Goal: Find specific page/section: Find specific page/section

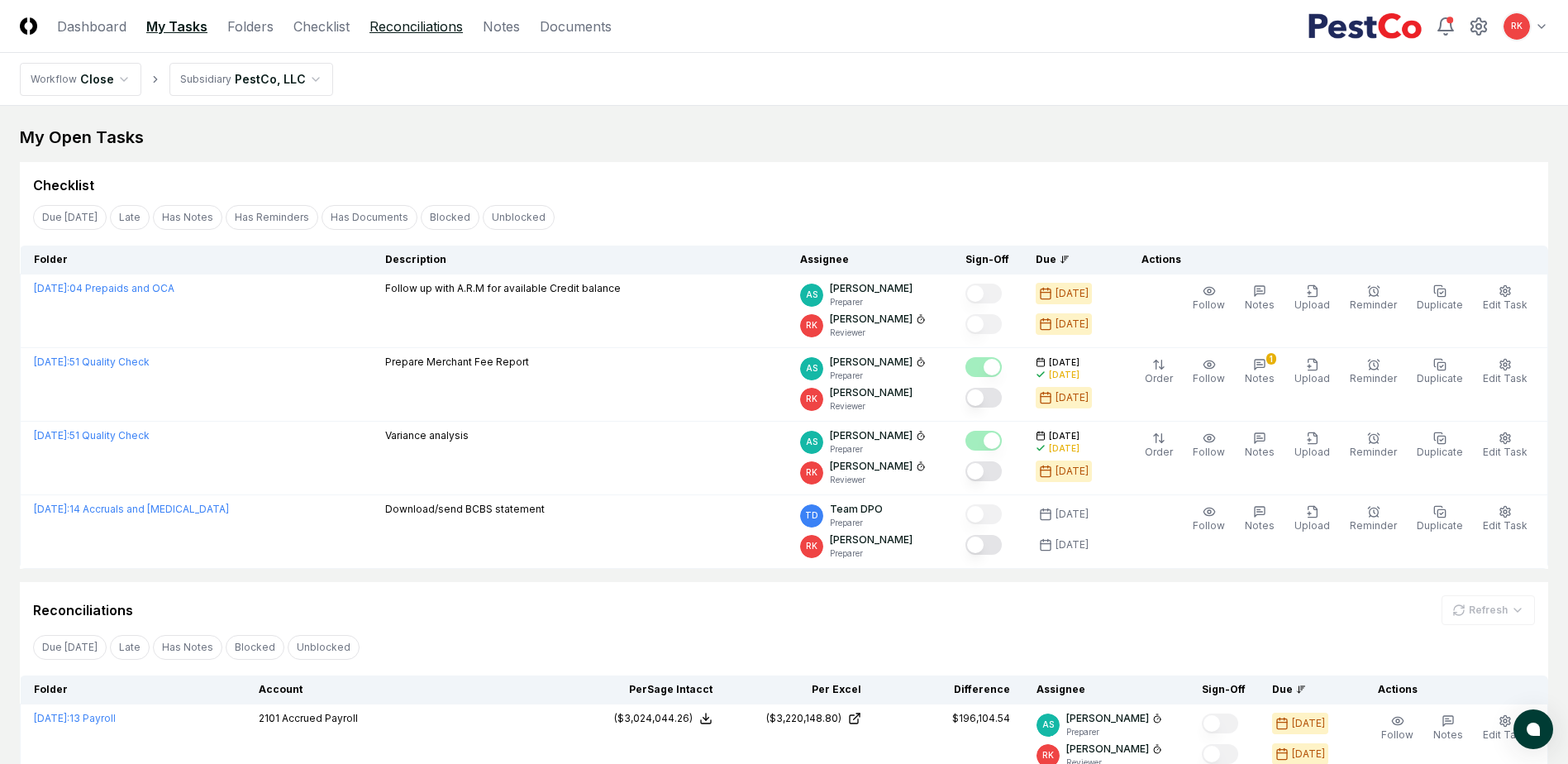
click at [410, 29] on link "Reconciliations" at bounding box center [415, 26] width 94 height 19
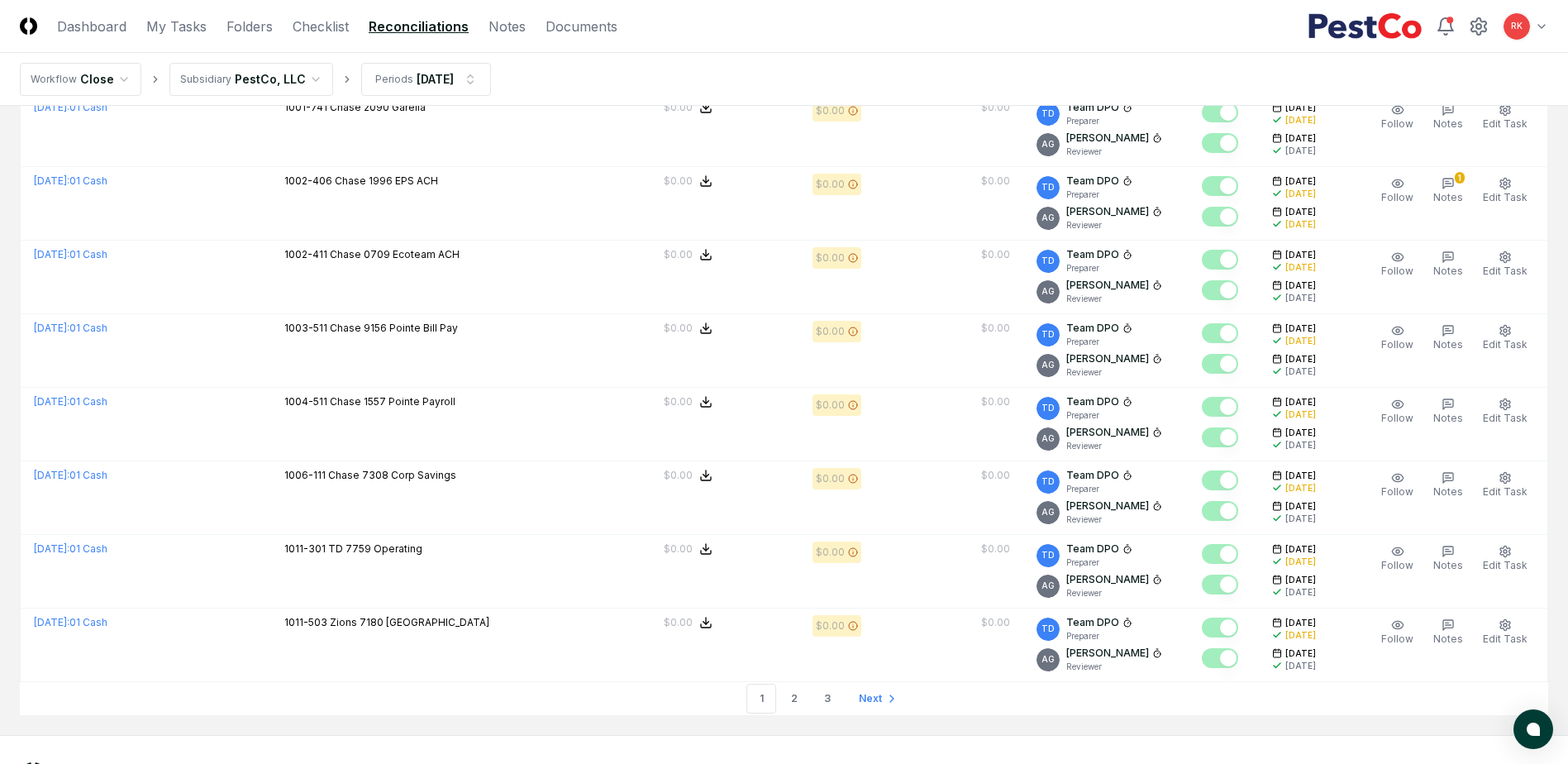
scroll to position [3354, 0]
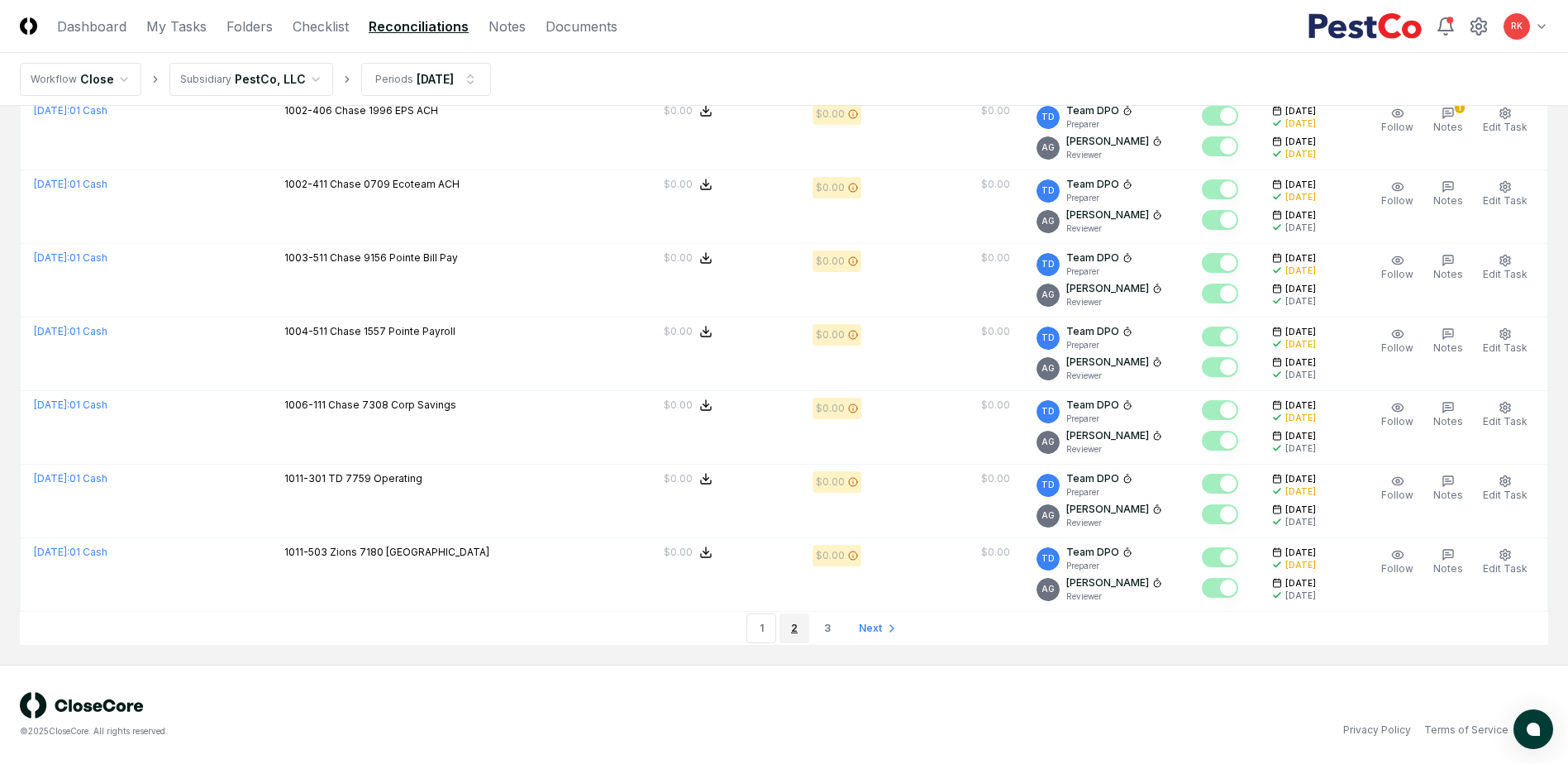
click at [799, 630] on link "2" at bounding box center [794, 628] width 30 height 30
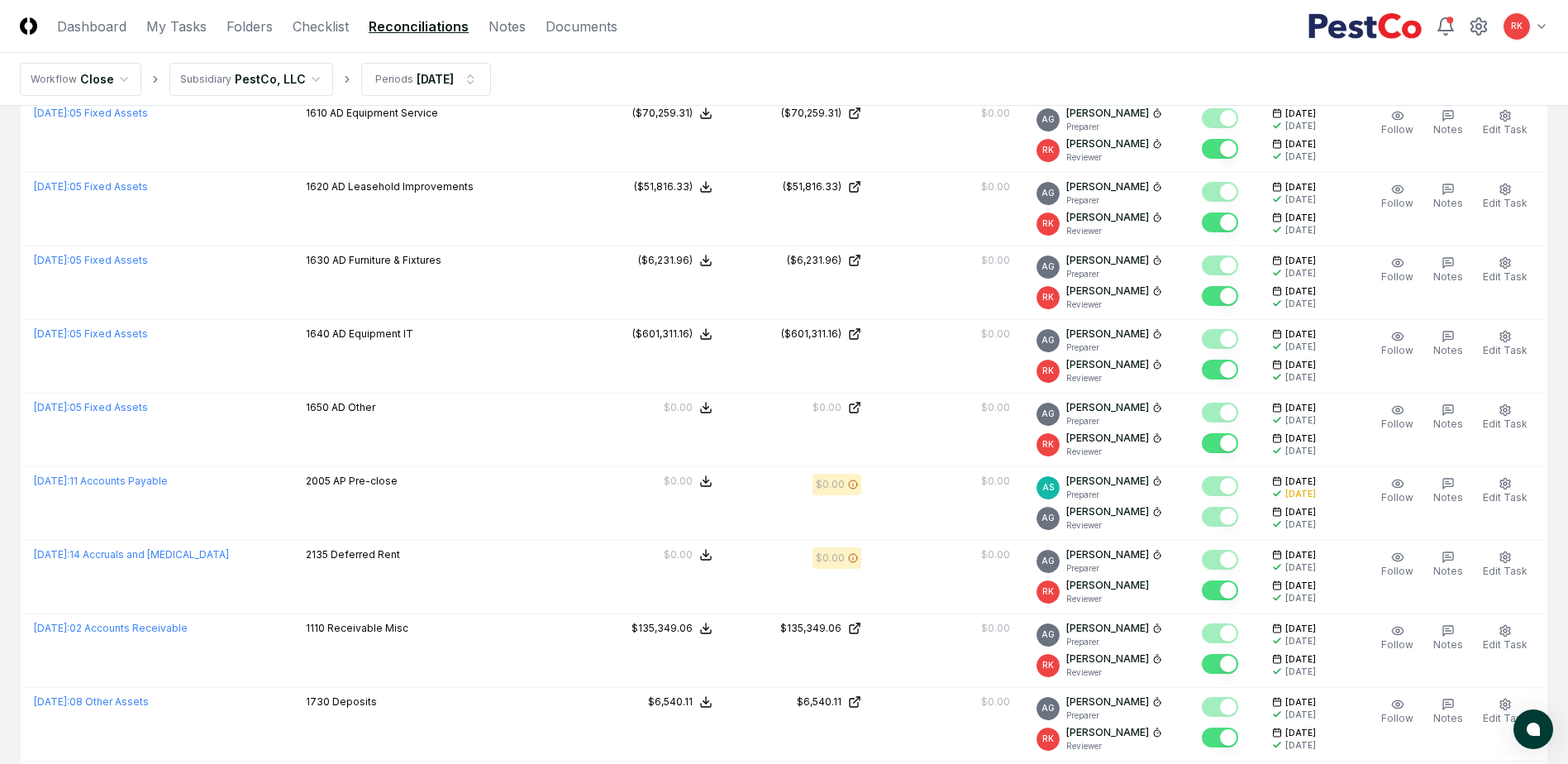
scroll to position [3305, 0]
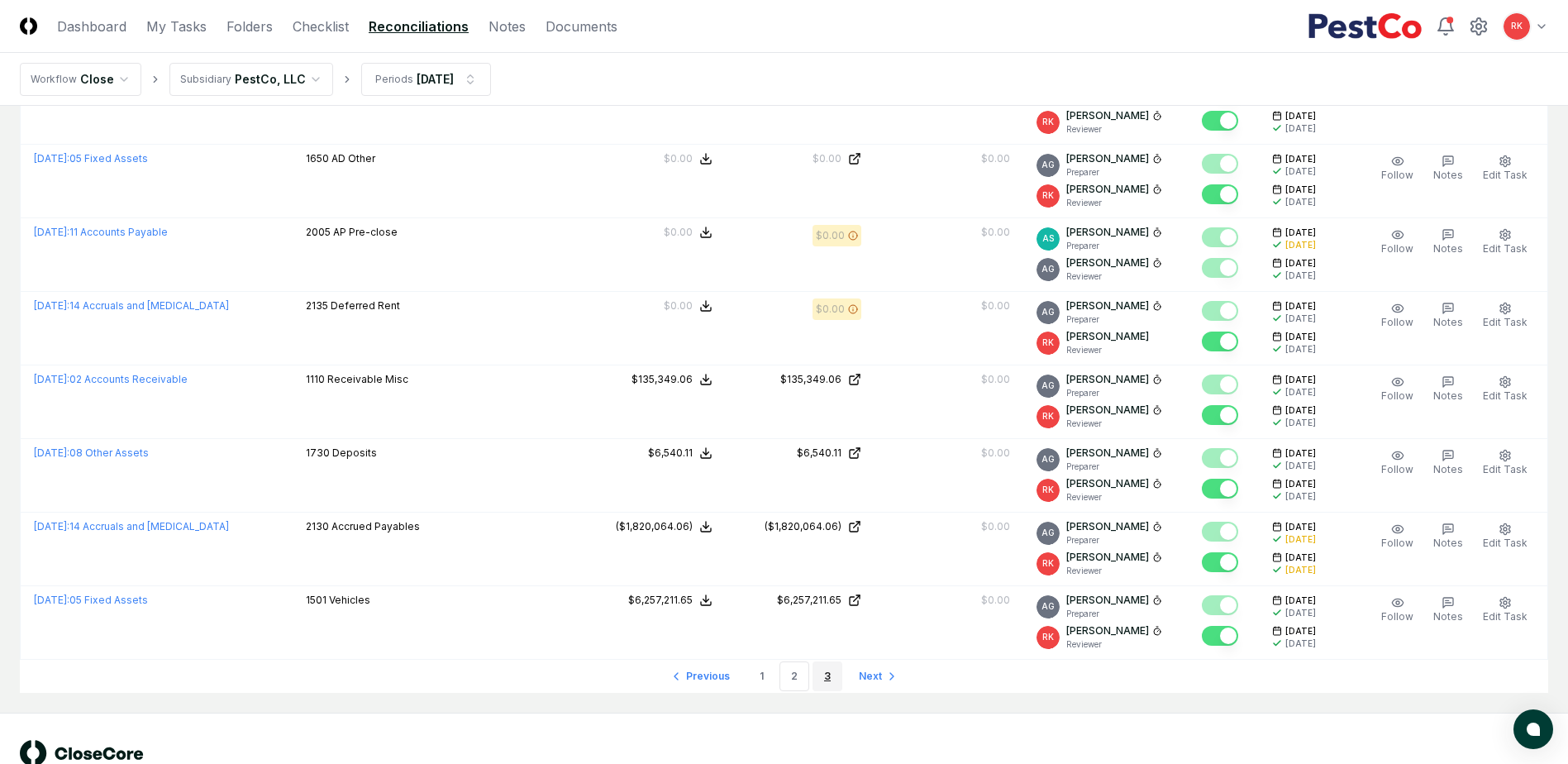
click at [829, 678] on link "3" at bounding box center [827, 676] width 30 height 30
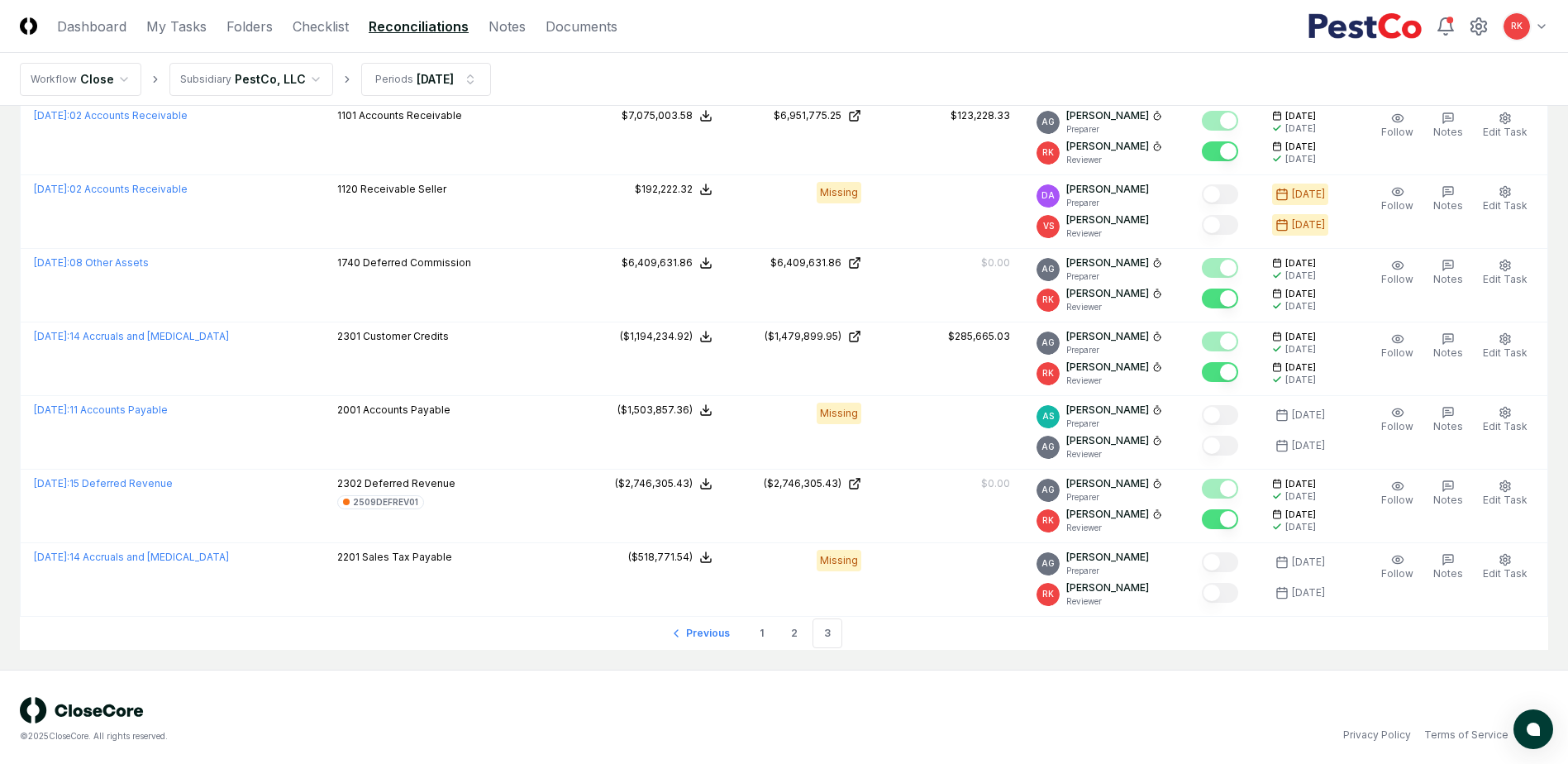
scroll to position [1588, 0]
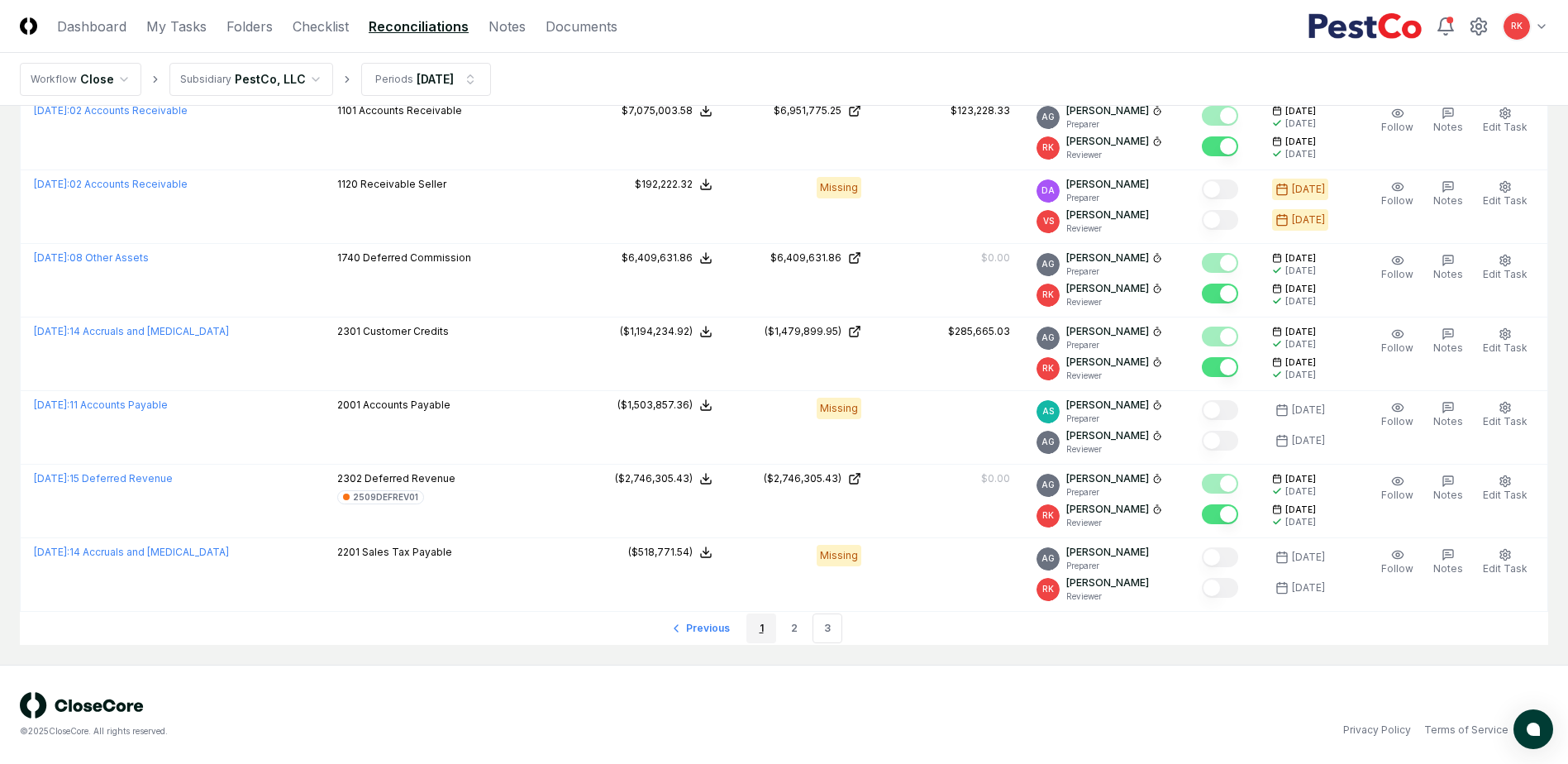
click at [767, 627] on link "1" at bounding box center [761, 628] width 30 height 30
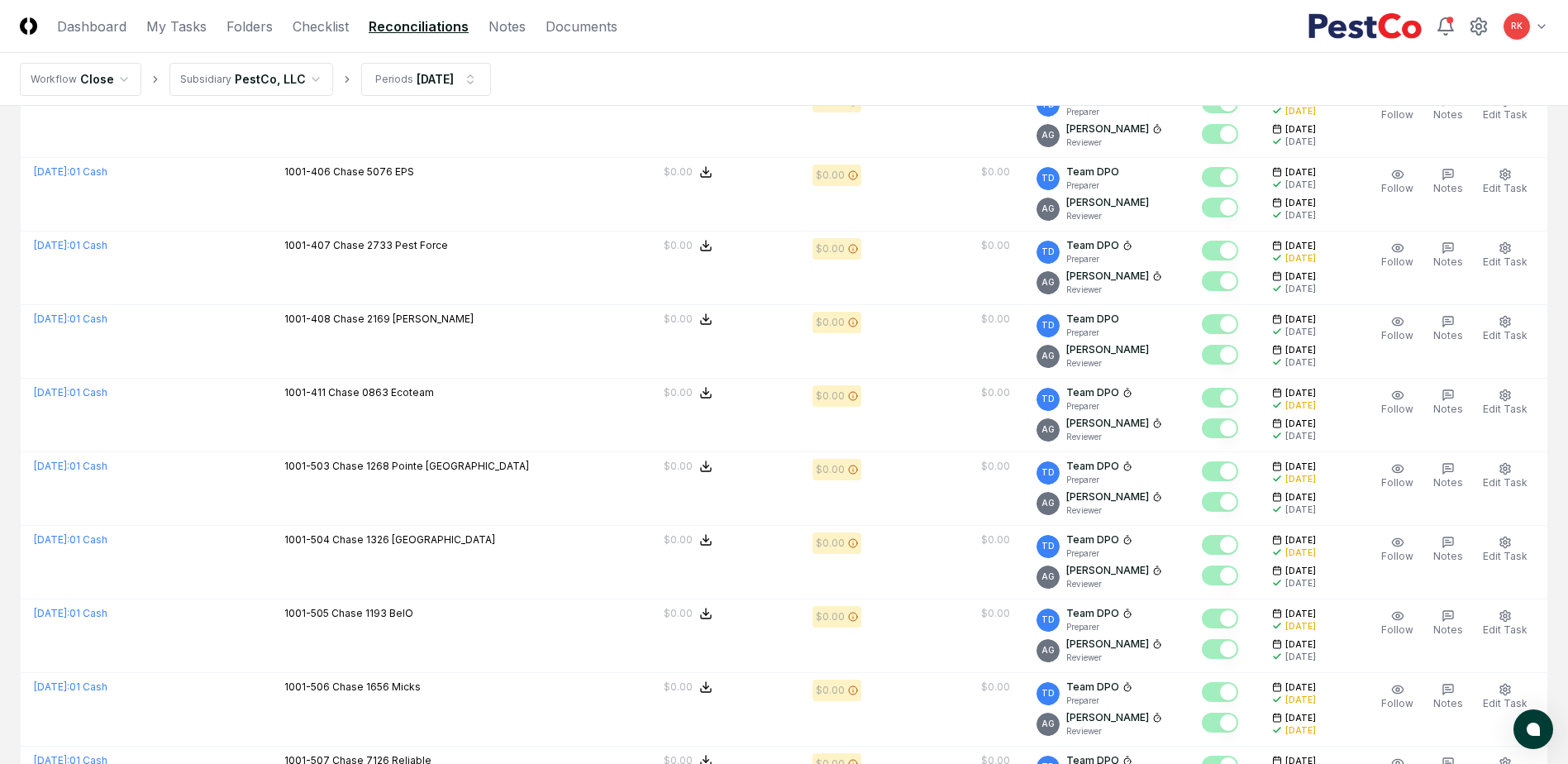
scroll to position [3354, 0]
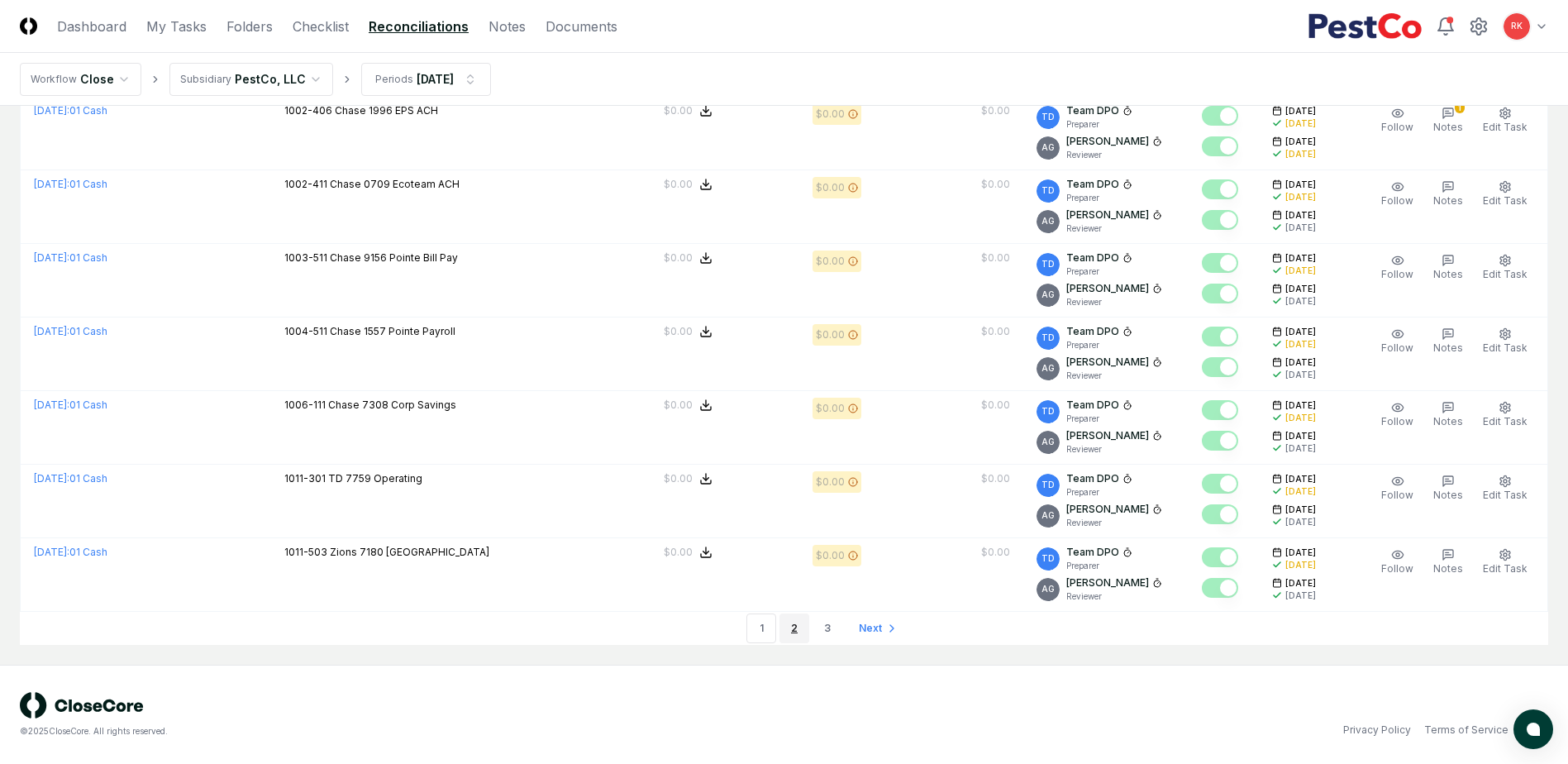
click at [789, 630] on link "2" at bounding box center [794, 628] width 30 height 30
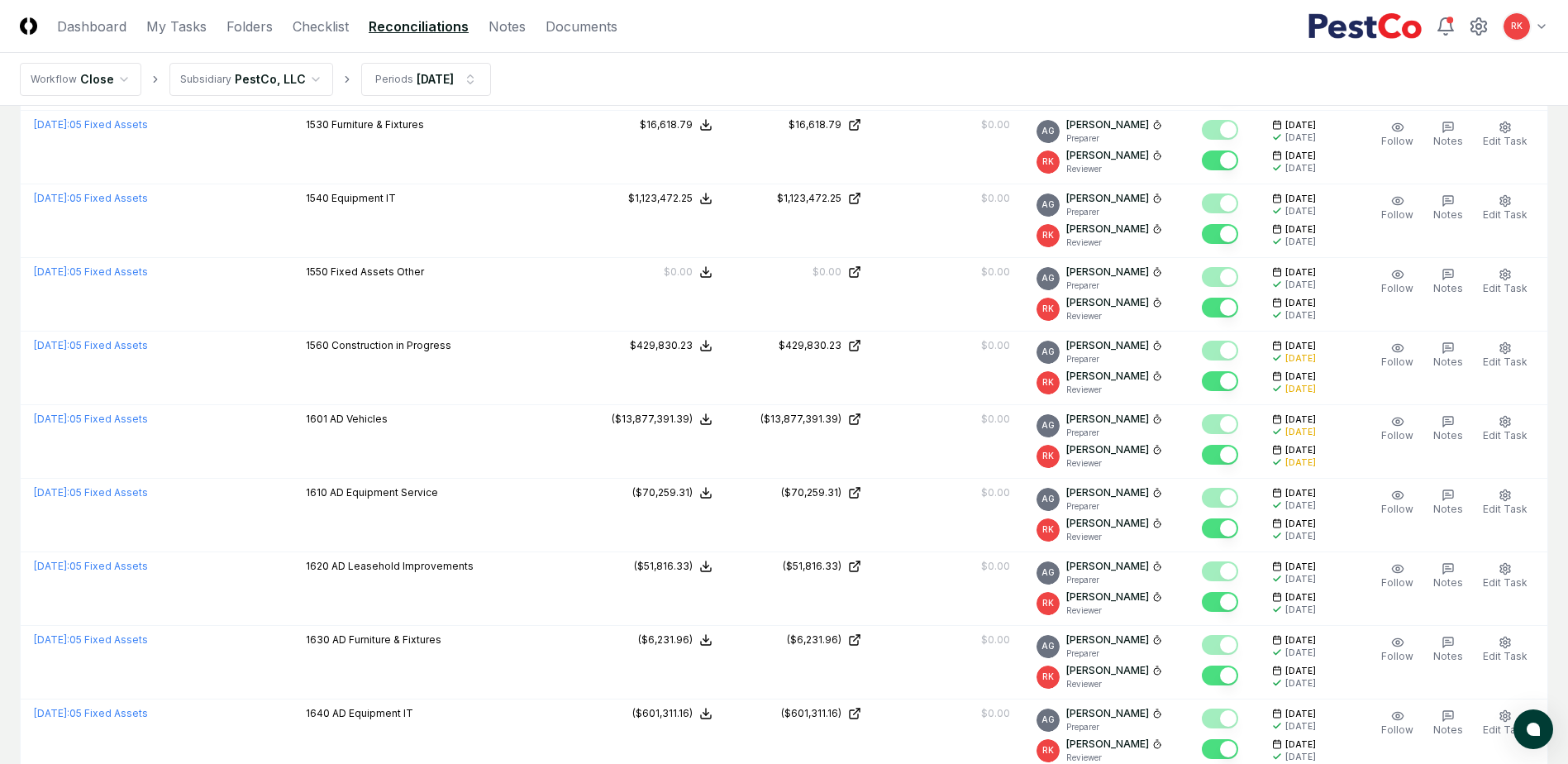
scroll to position [3354, 0]
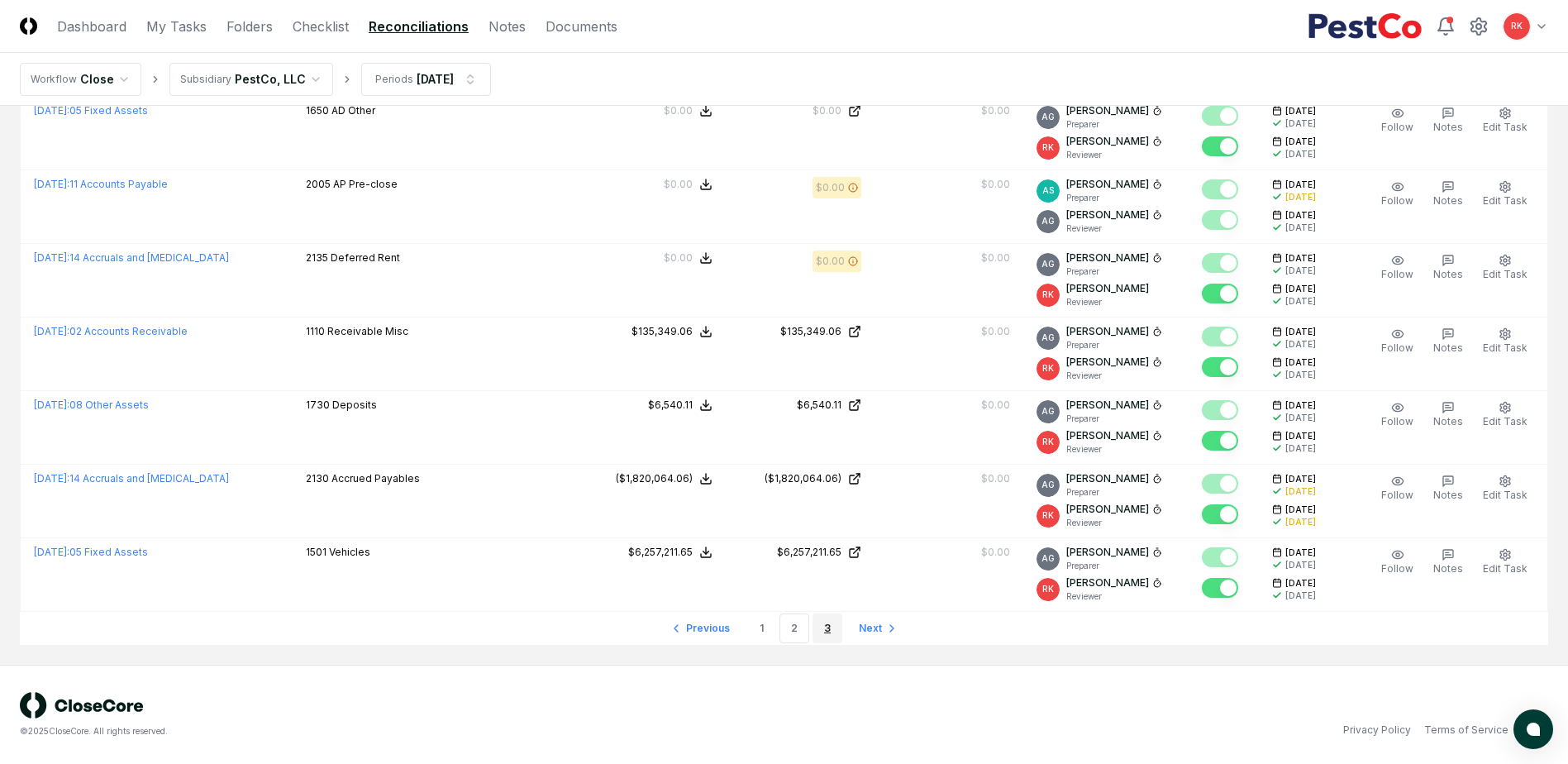
click at [834, 635] on link "3" at bounding box center [827, 628] width 30 height 30
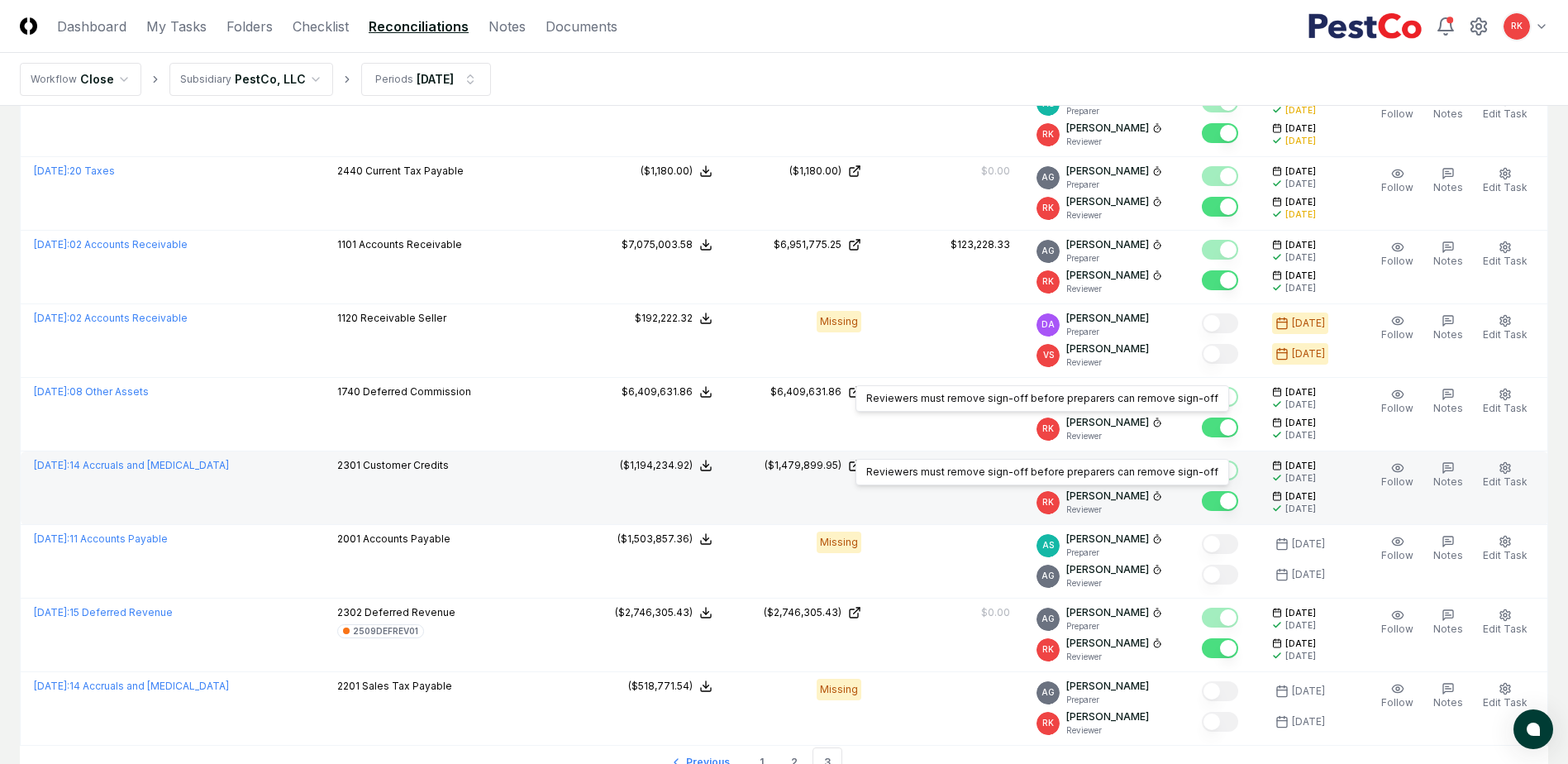
scroll to position [1588, 0]
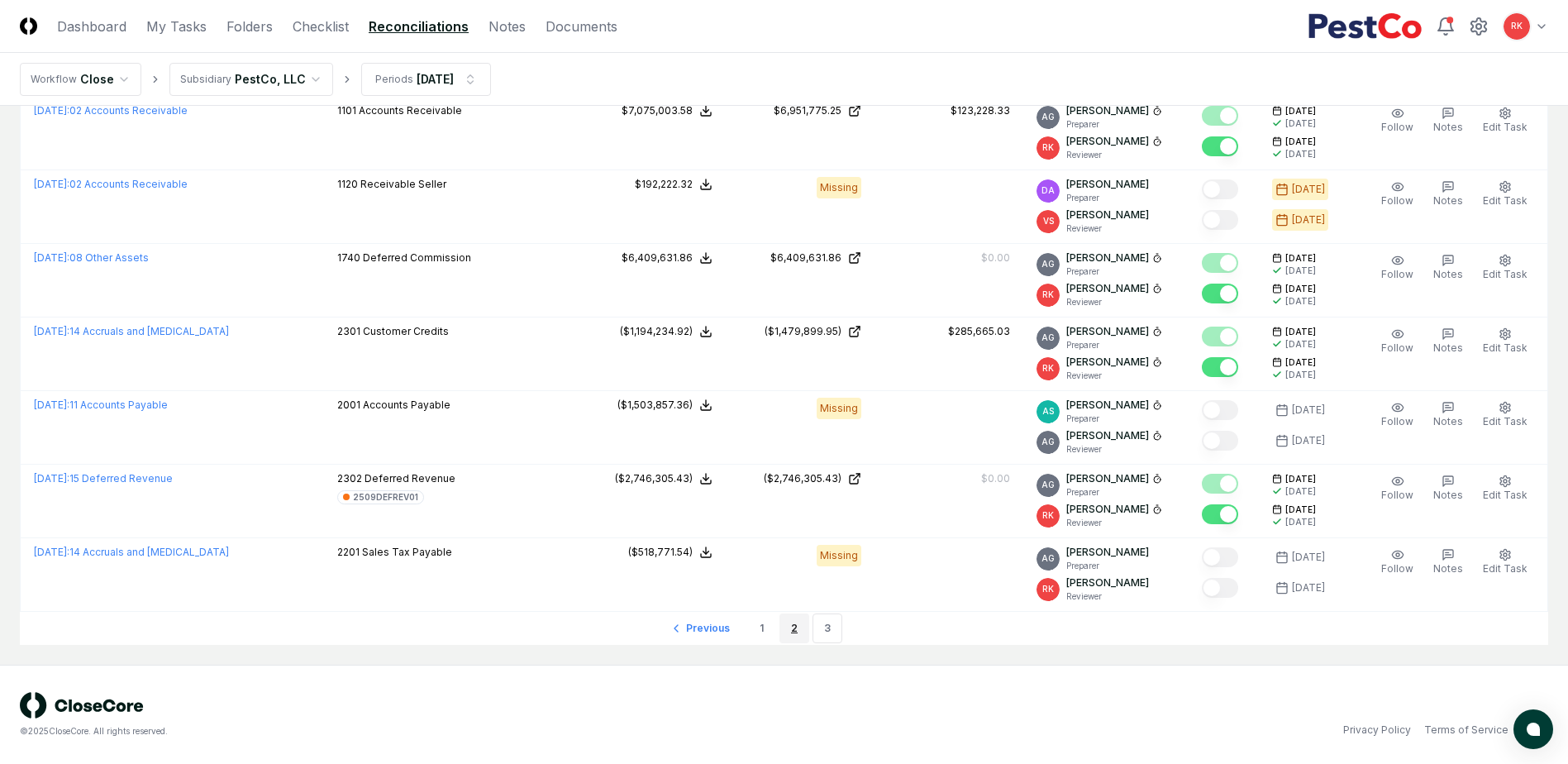
click at [789, 630] on link "2" at bounding box center [794, 628] width 30 height 30
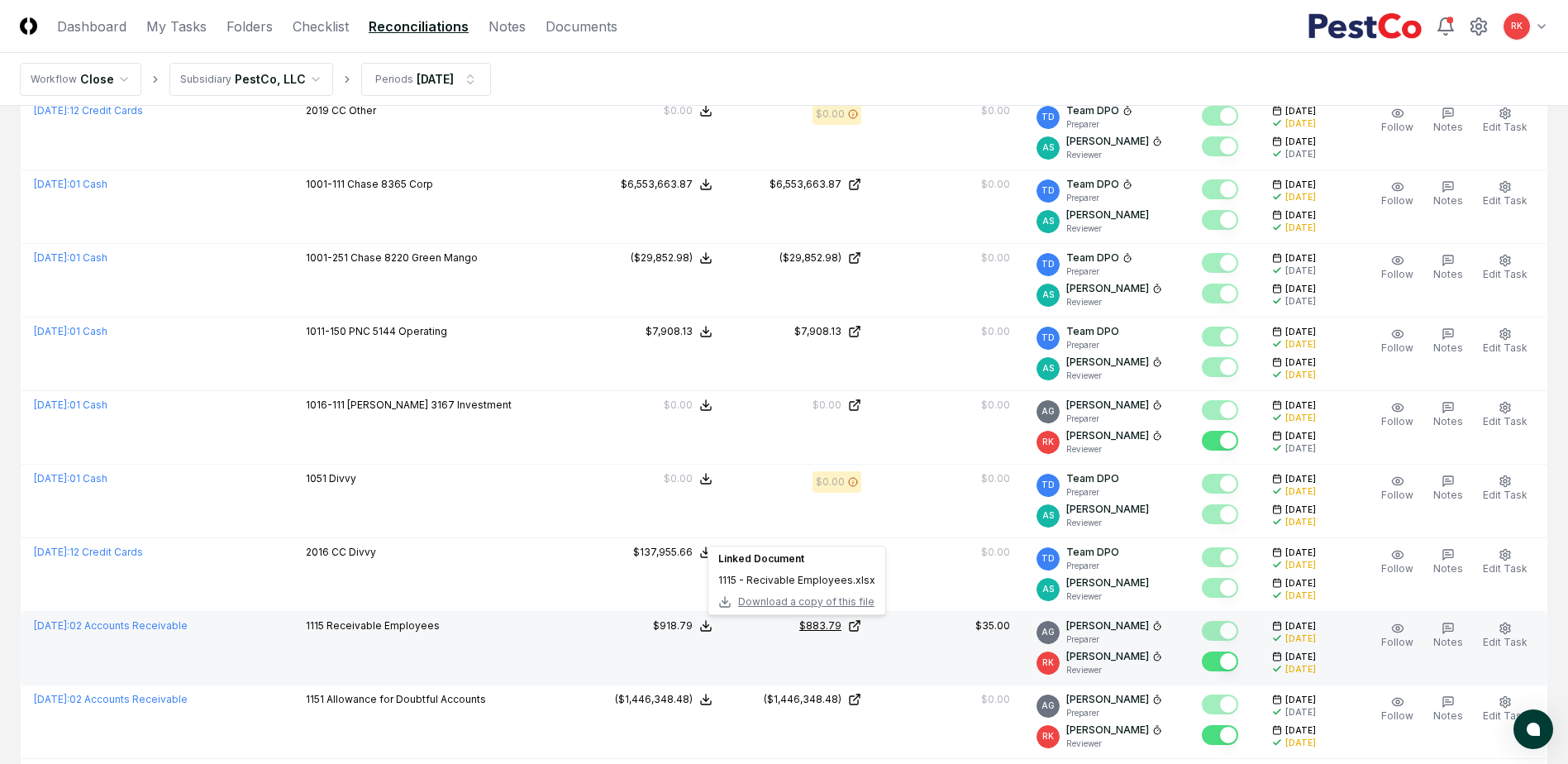
click at [822, 622] on div "$883.79" at bounding box center [820, 626] width 42 height 15
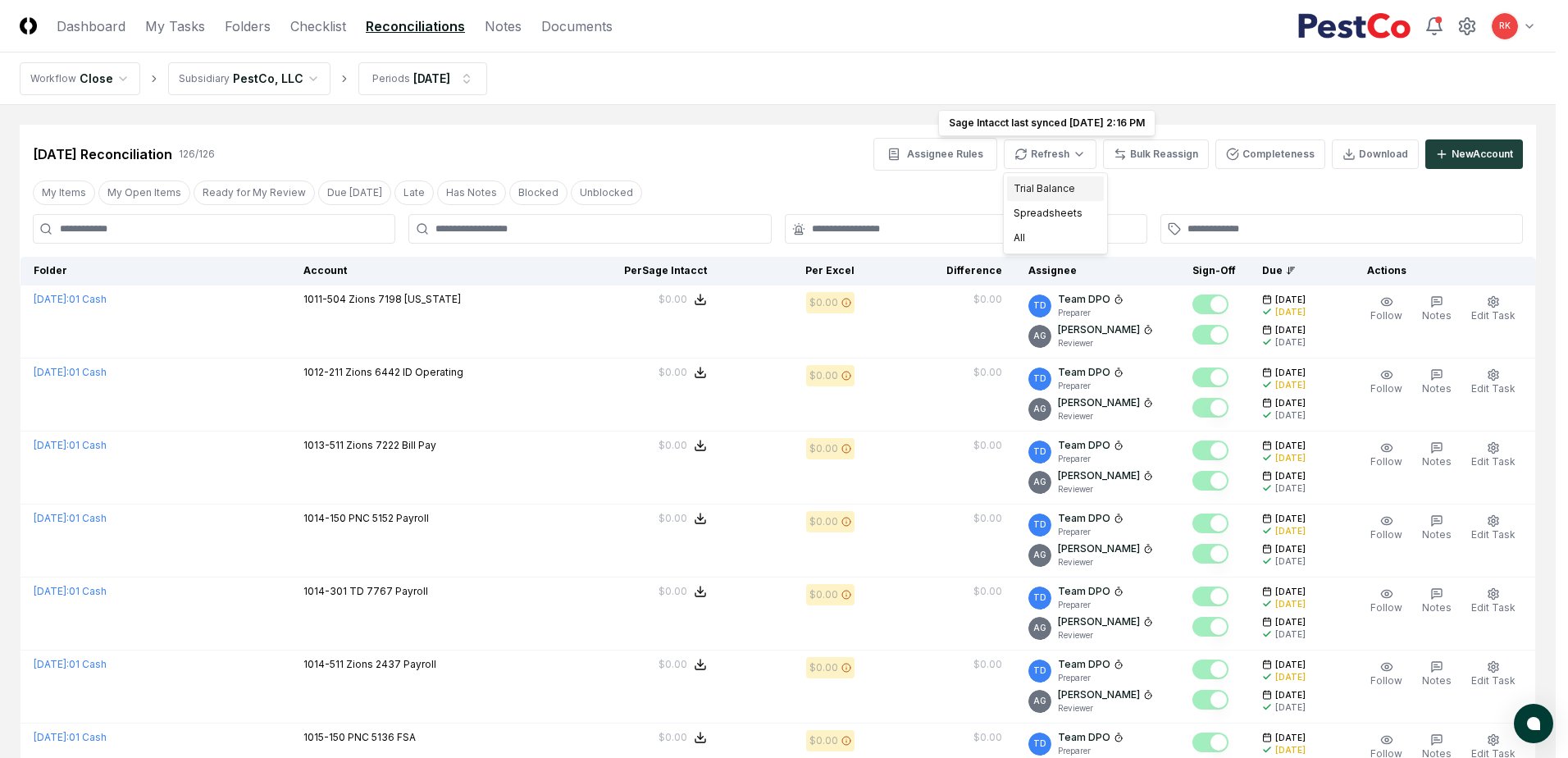
click at [1045, 184] on div "Trial Balance" at bounding box center [1055, 189] width 97 height 25
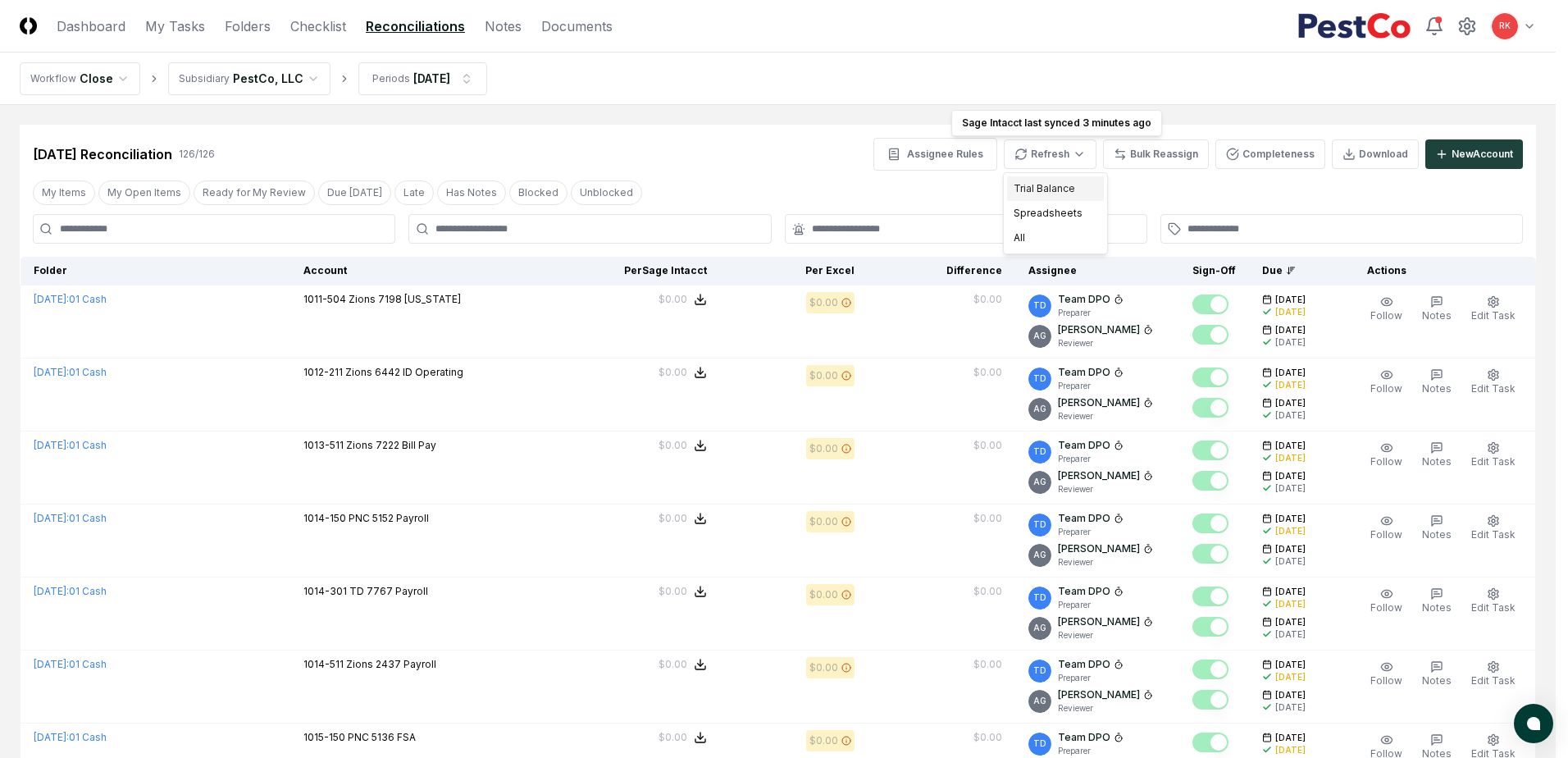
click at [1043, 187] on div "Trial Balance" at bounding box center [1055, 189] width 97 height 25
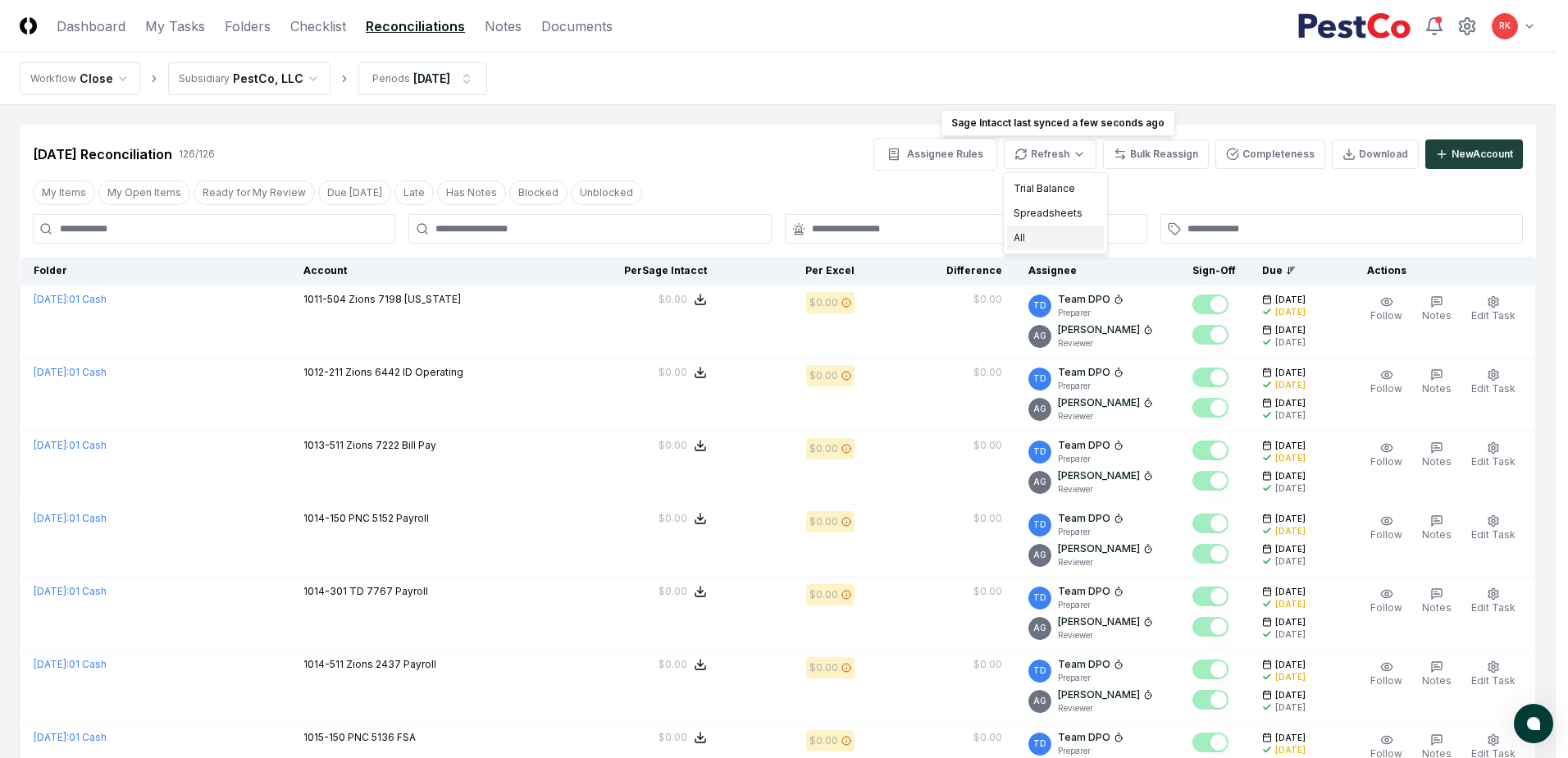
click at [1033, 240] on div "All" at bounding box center [1055, 237] width 97 height 25
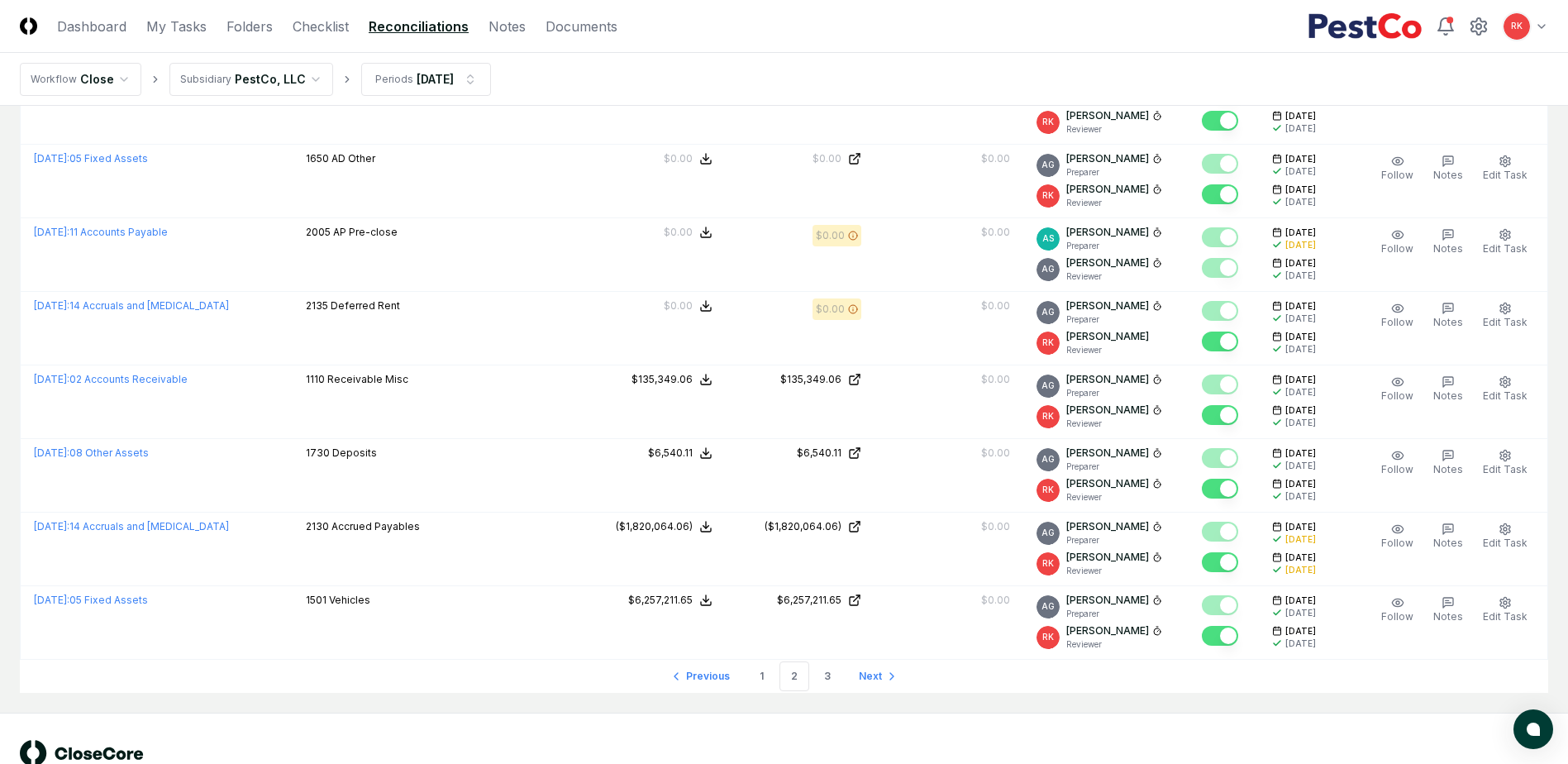
scroll to position [3354, 0]
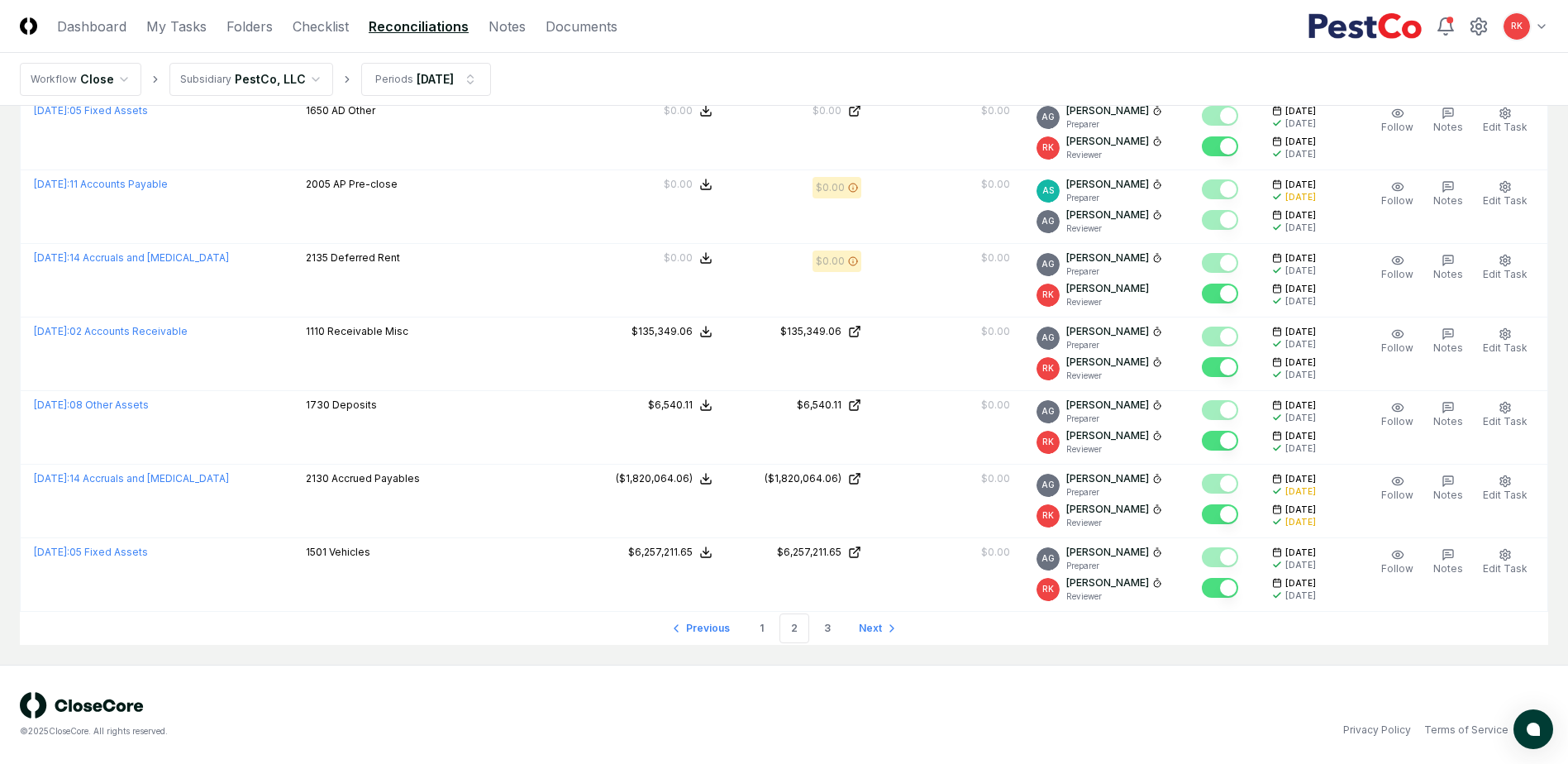
click at [764, 612] on ul "Previous 1 2 3 Next" at bounding box center [784, 629] width 246 height 33
click at [764, 624] on link "1" at bounding box center [761, 628] width 30 height 30
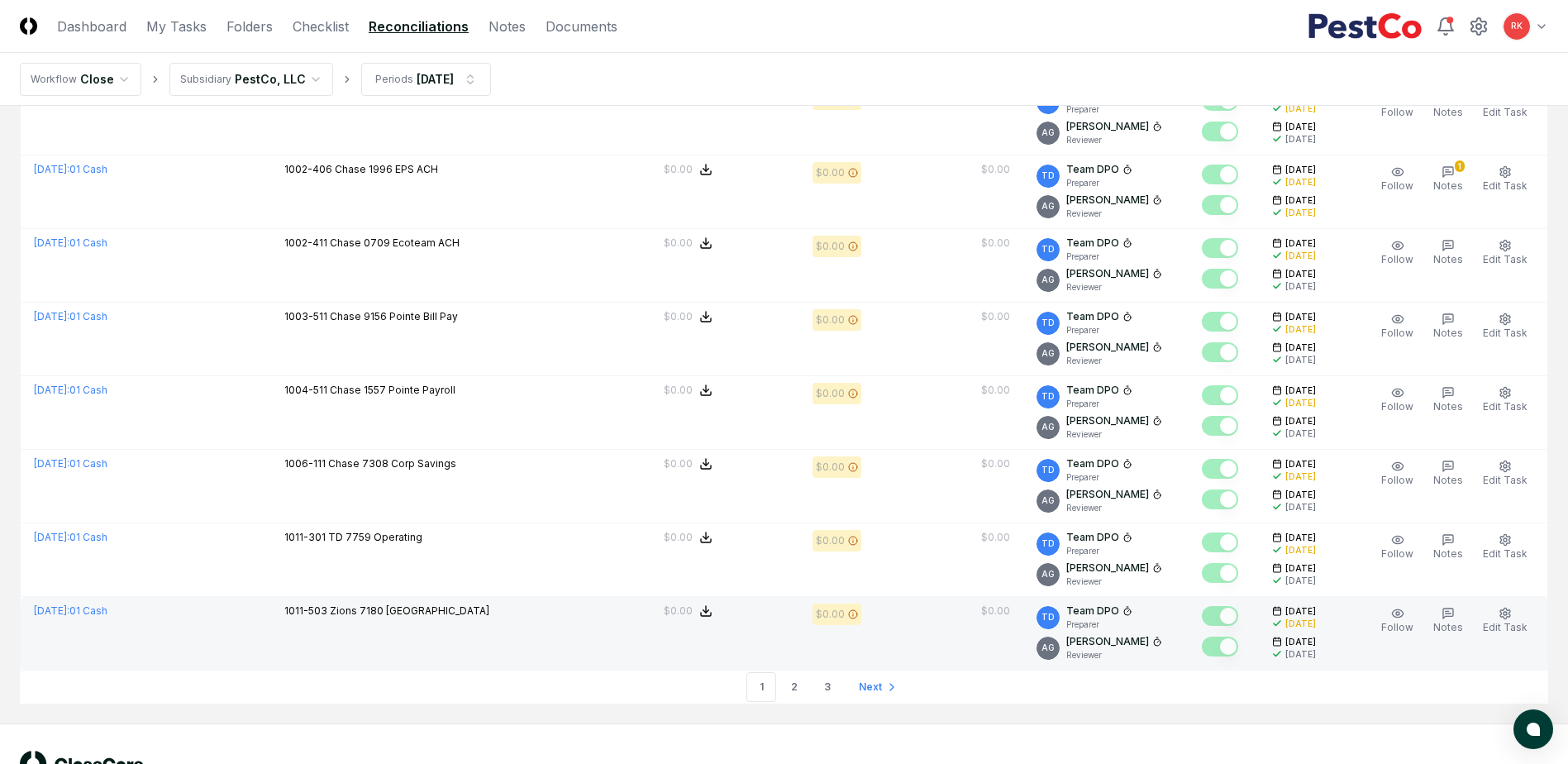
scroll to position [3354, 0]
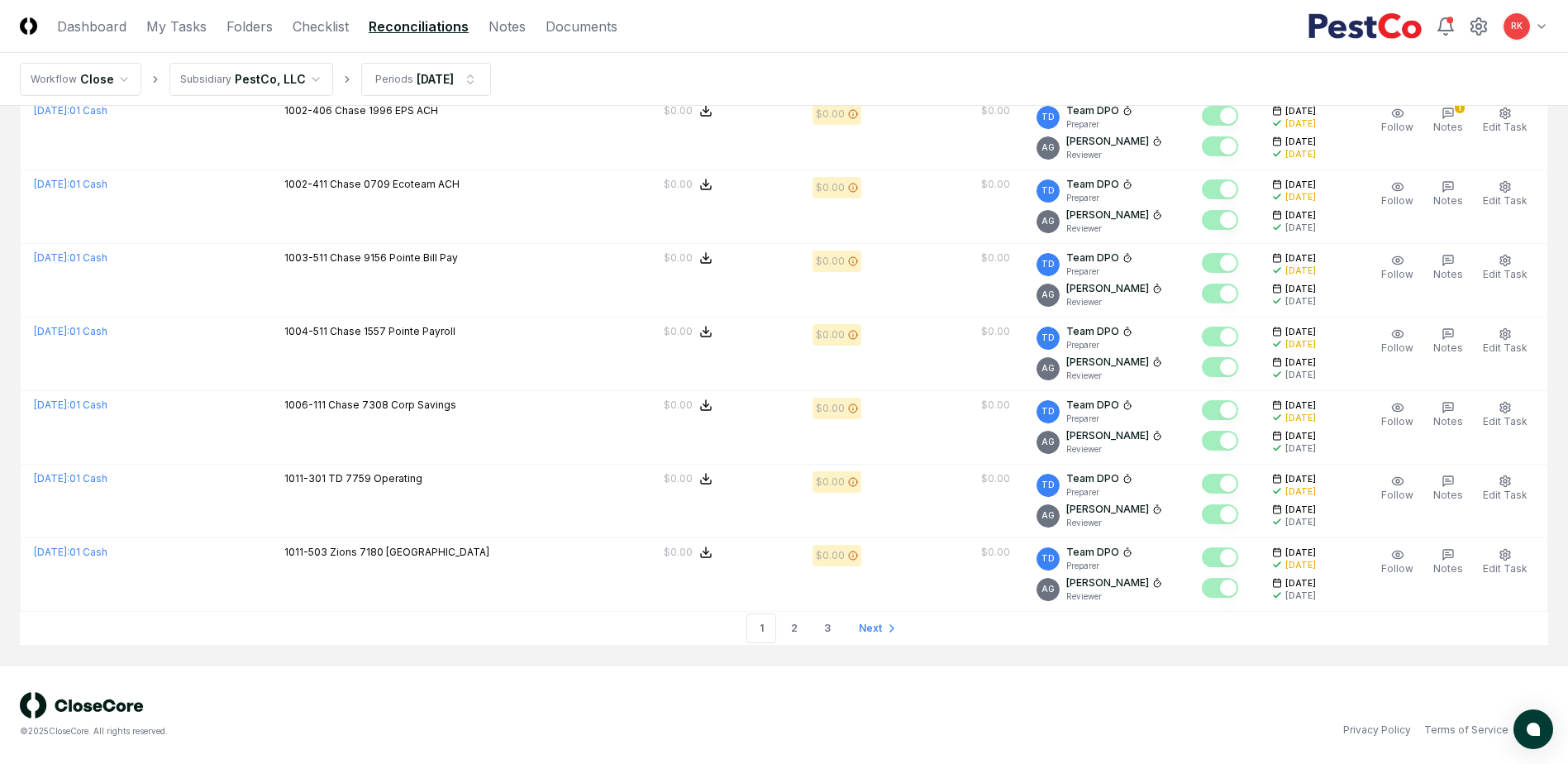
click at [775, 626] on li "1" at bounding box center [761, 628] width 30 height 30
click at [789, 624] on link "2" at bounding box center [794, 628] width 30 height 30
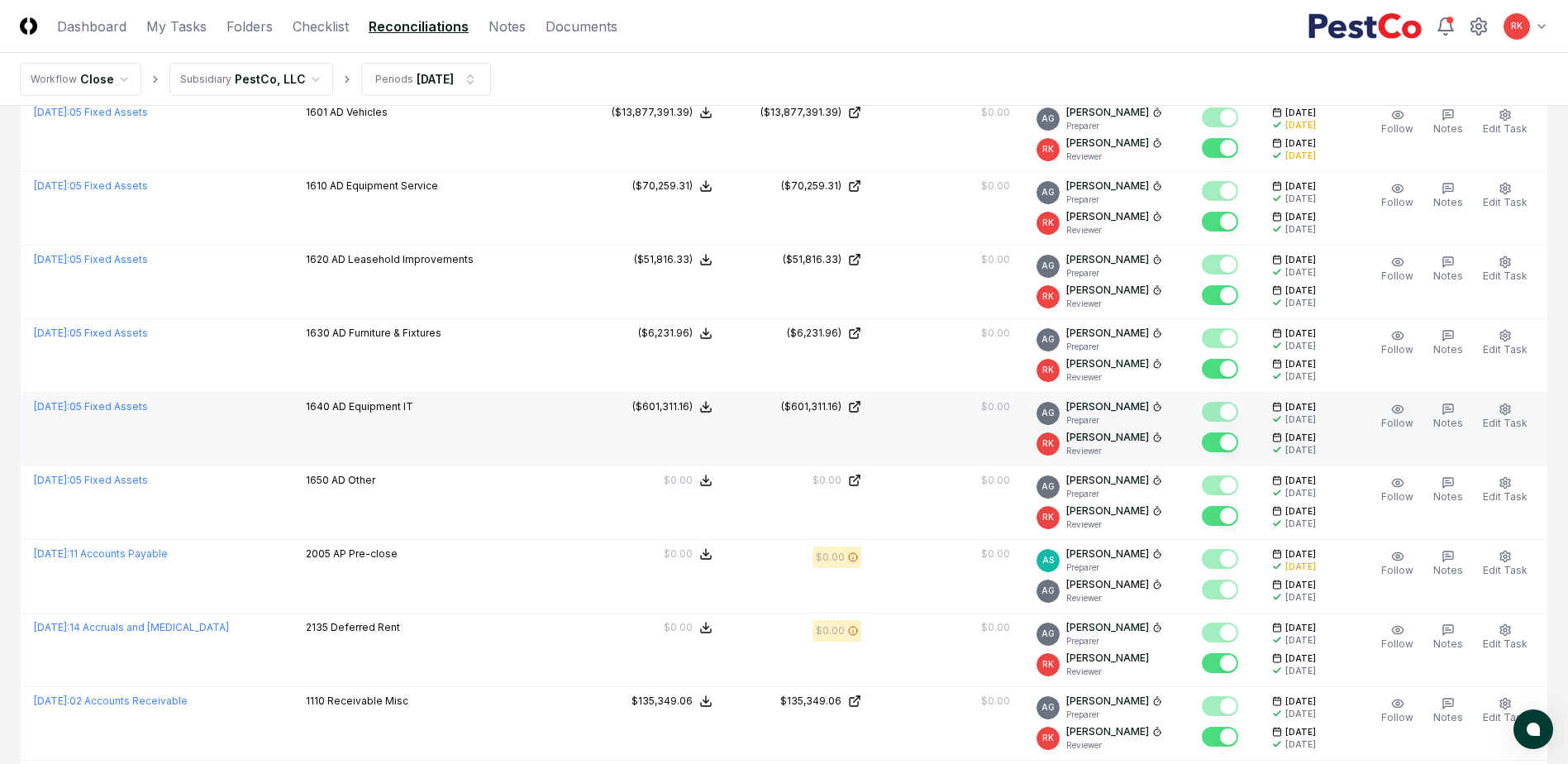
scroll to position [3305, 0]
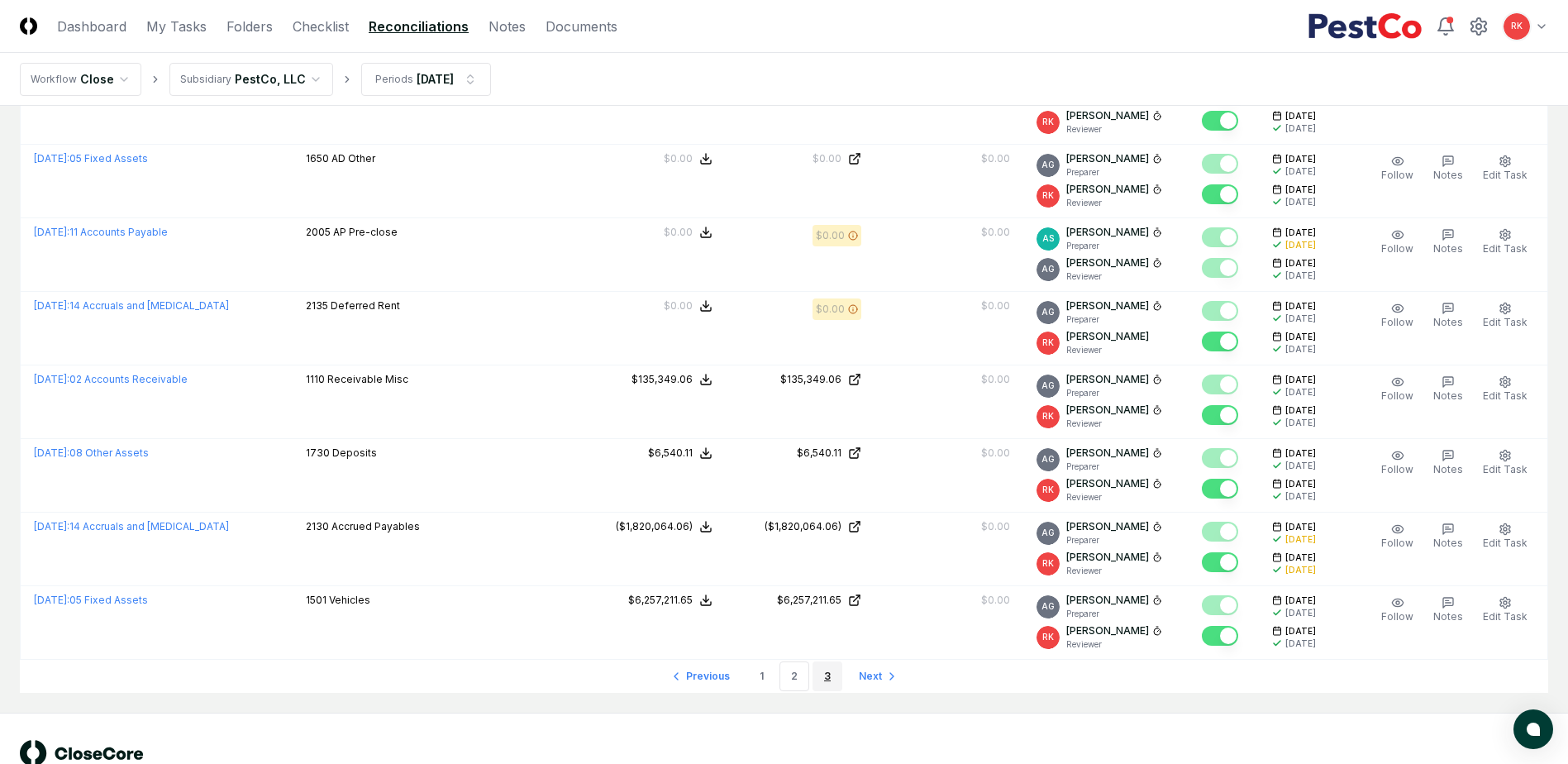
click at [823, 683] on link "3" at bounding box center [827, 676] width 30 height 30
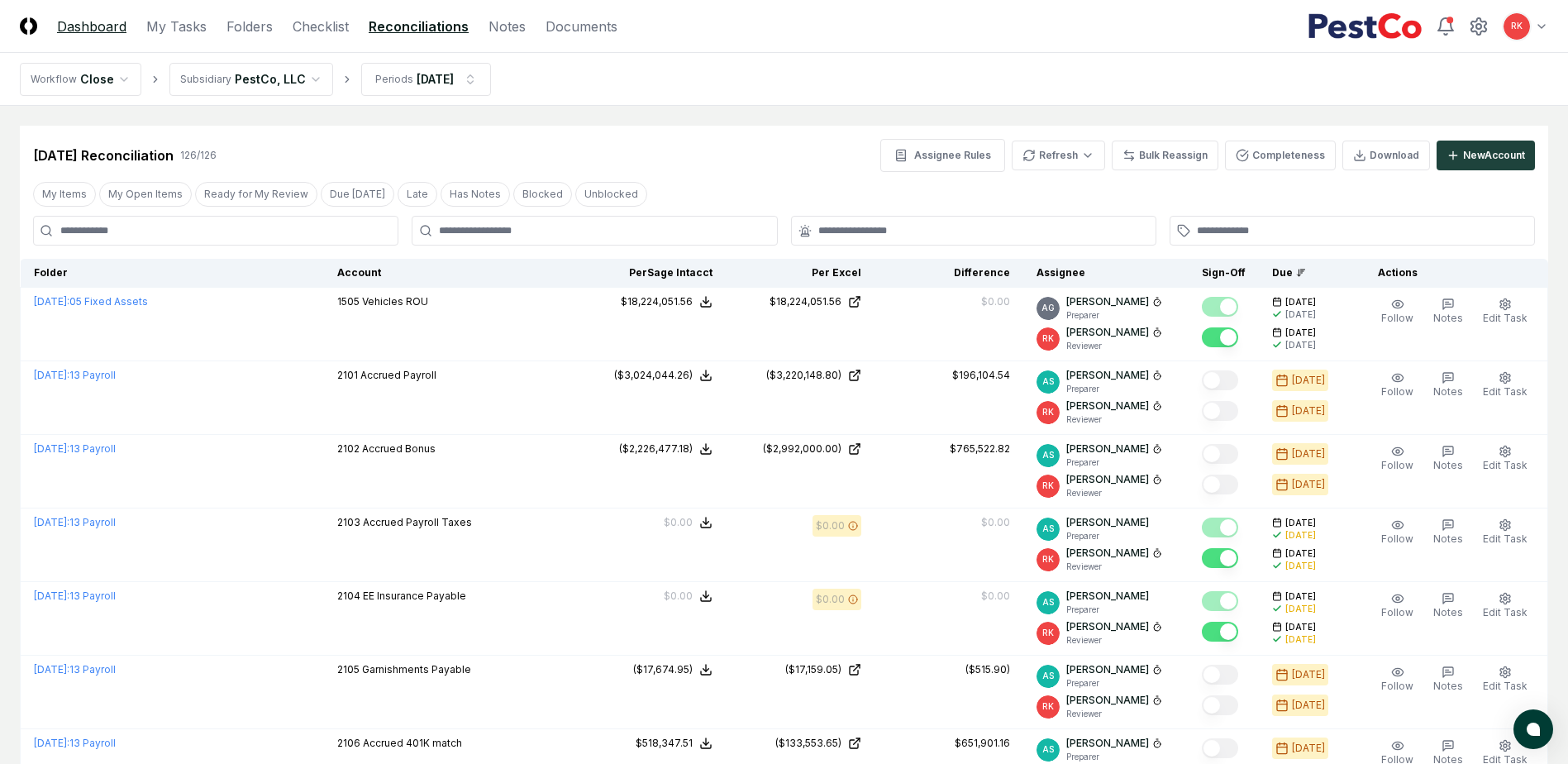
click at [103, 29] on link "Dashboard" at bounding box center [91, 26] width 70 height 19
